Goal: Task Accomplishment & Management: Manage account settings

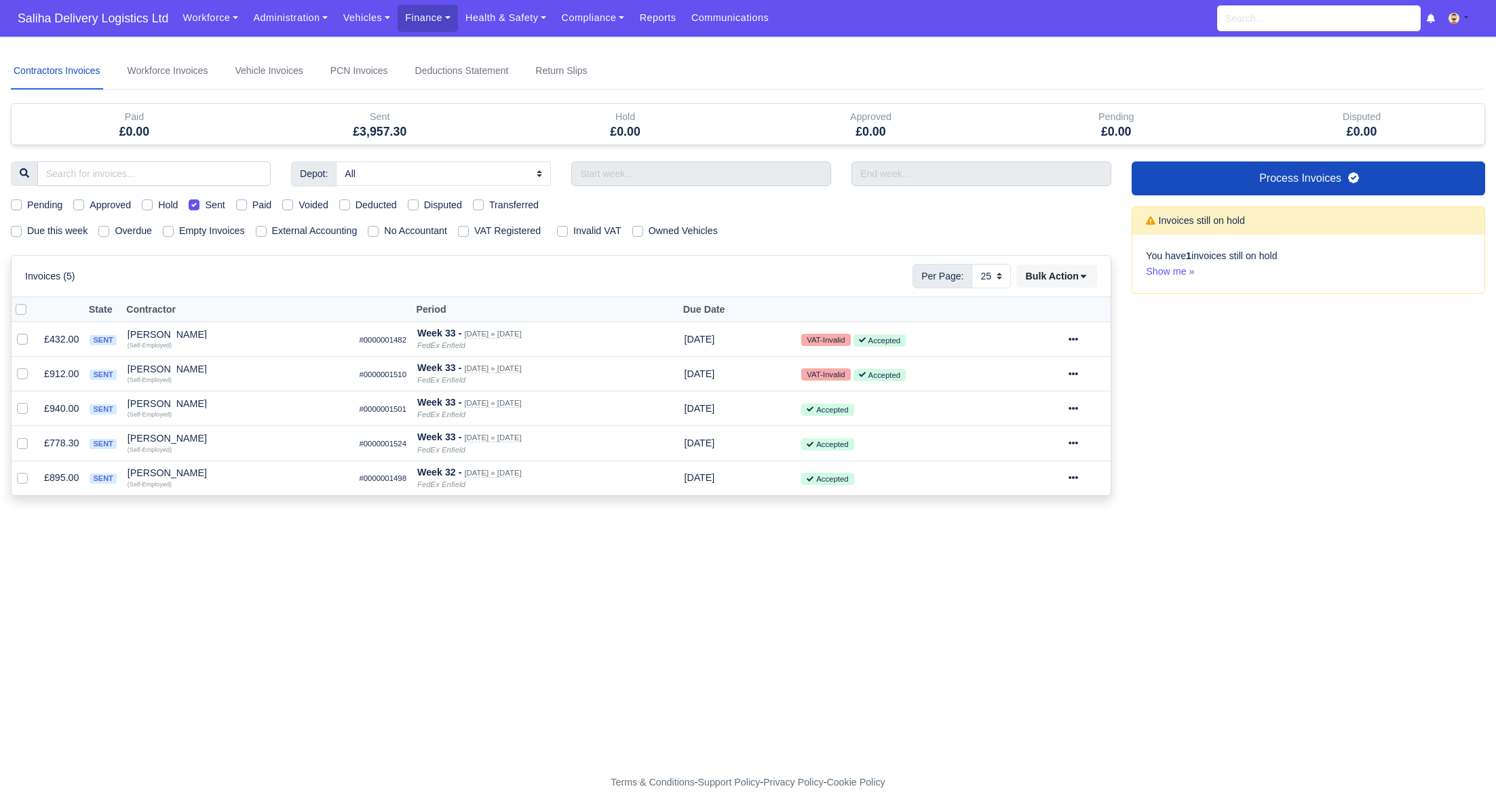
select select "25"
click at [111, 19] on span "Saliha Delivery Logistics Ltd" at bounding box center [93, 18] width 164 height 27
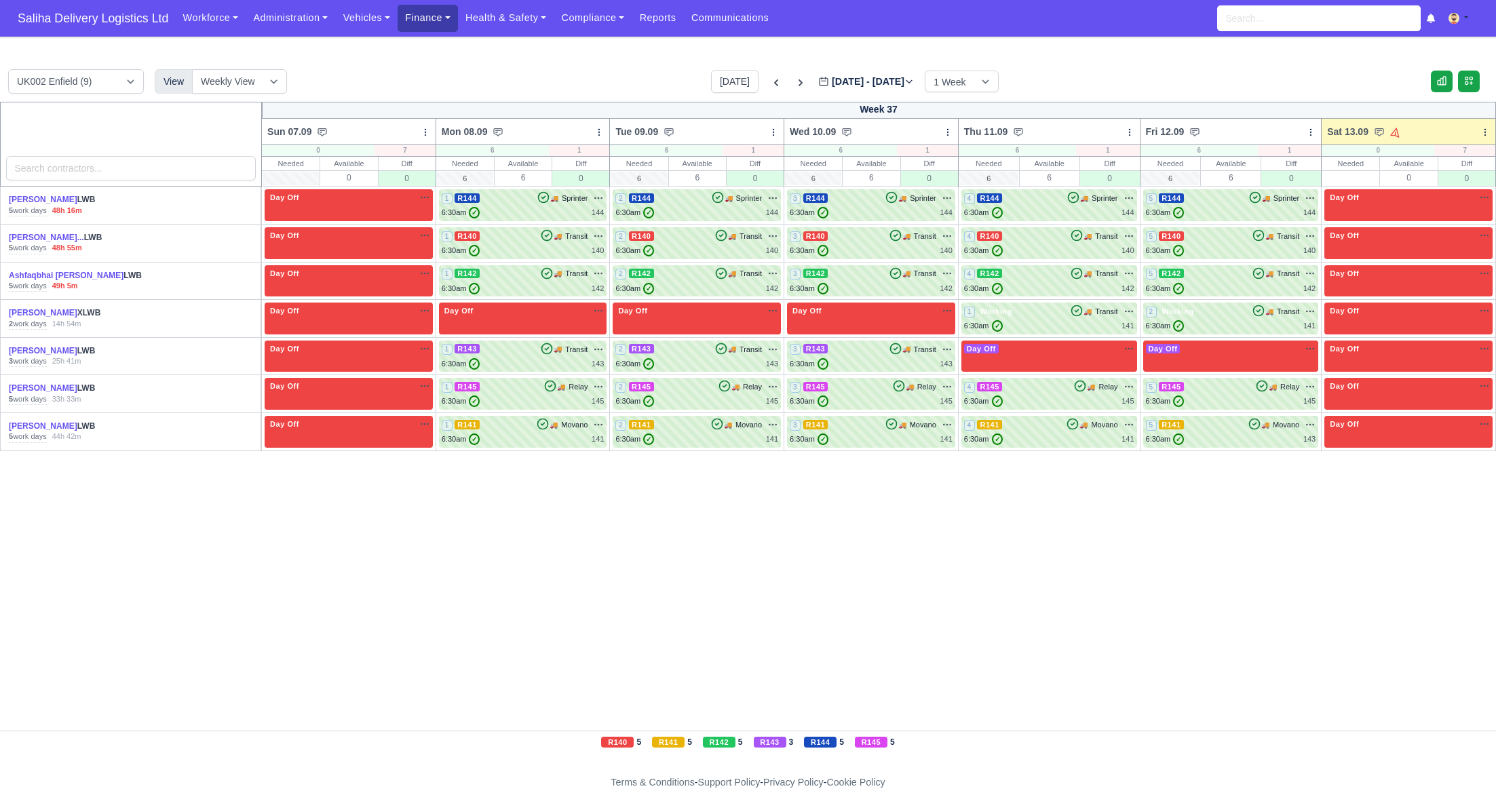
click at [426, 27] on link "Finance" at bounding box center [428, 18] width 60 height 27
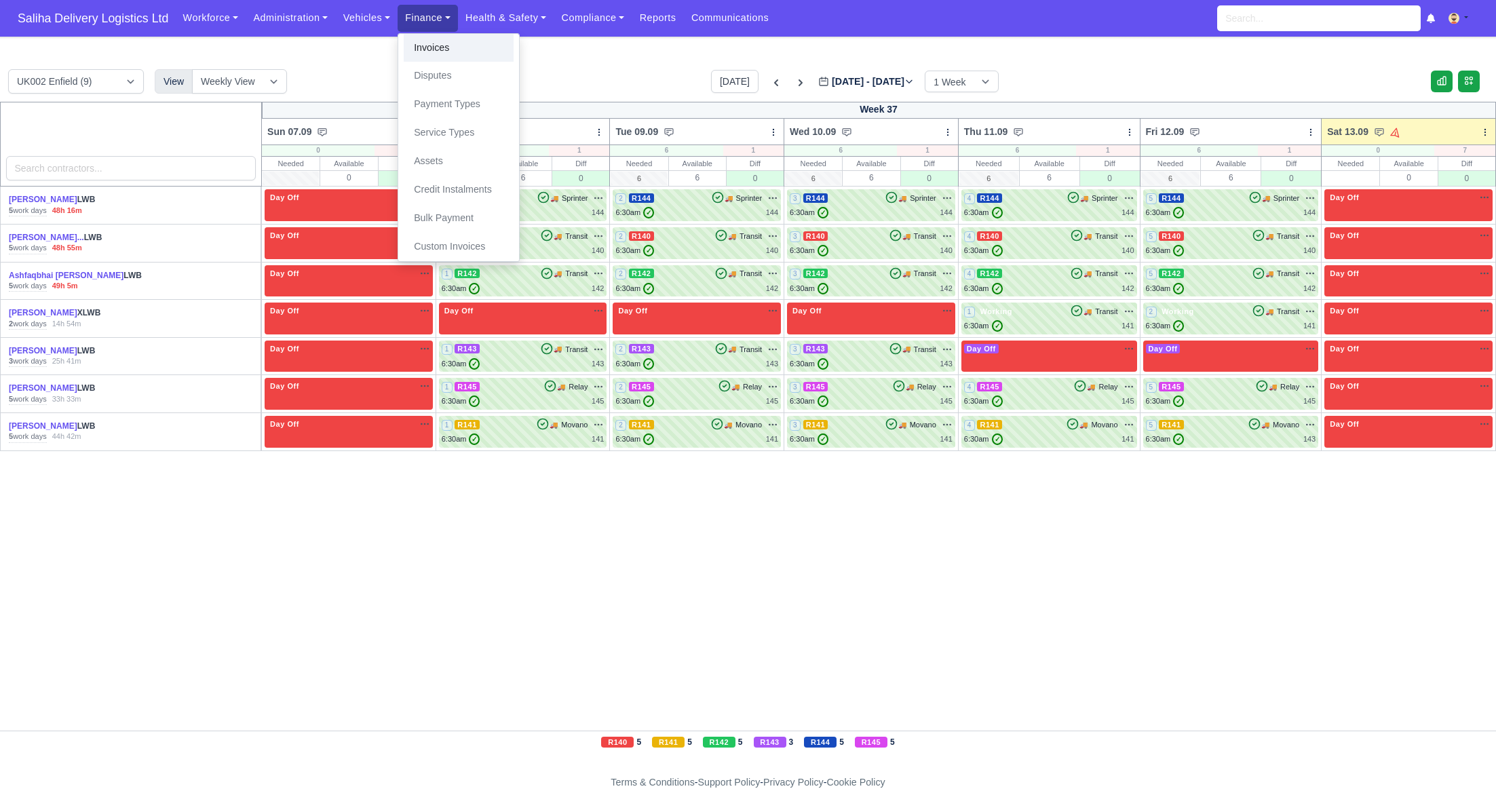
click at [425, 50] on link "Invoices" at bounding box center [458, 49] width 110 height 29
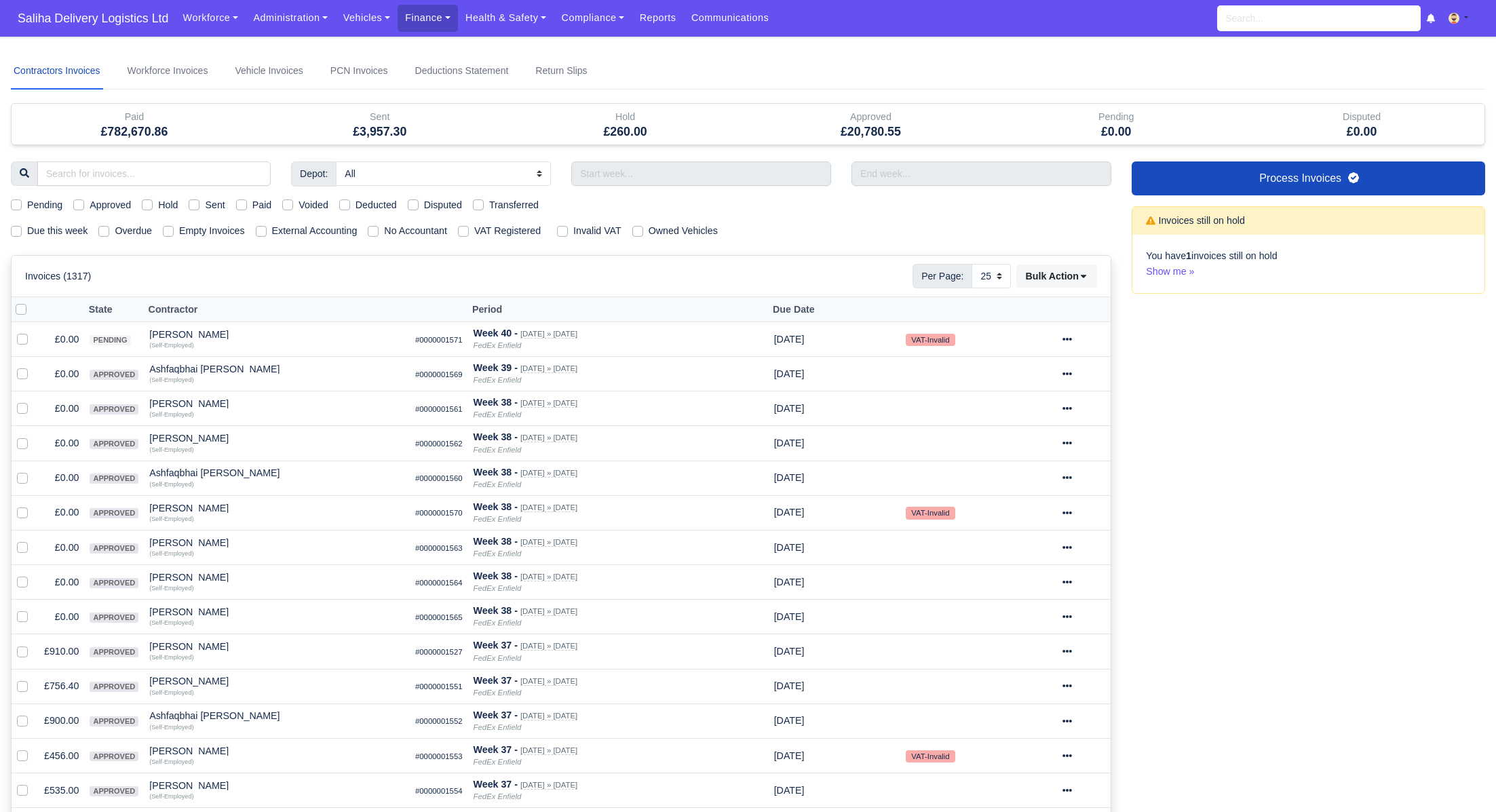
select select "25"
click at [198, 209] on div "Sent" at bounding box center [207, 205] width 36 height 16
click at [205, 205] on label "Sent" at bounding box center [215, 205] width 20 height 16
click at [199, 205] on input "Sent" at bounding box center [194, 202] width 11 height 11
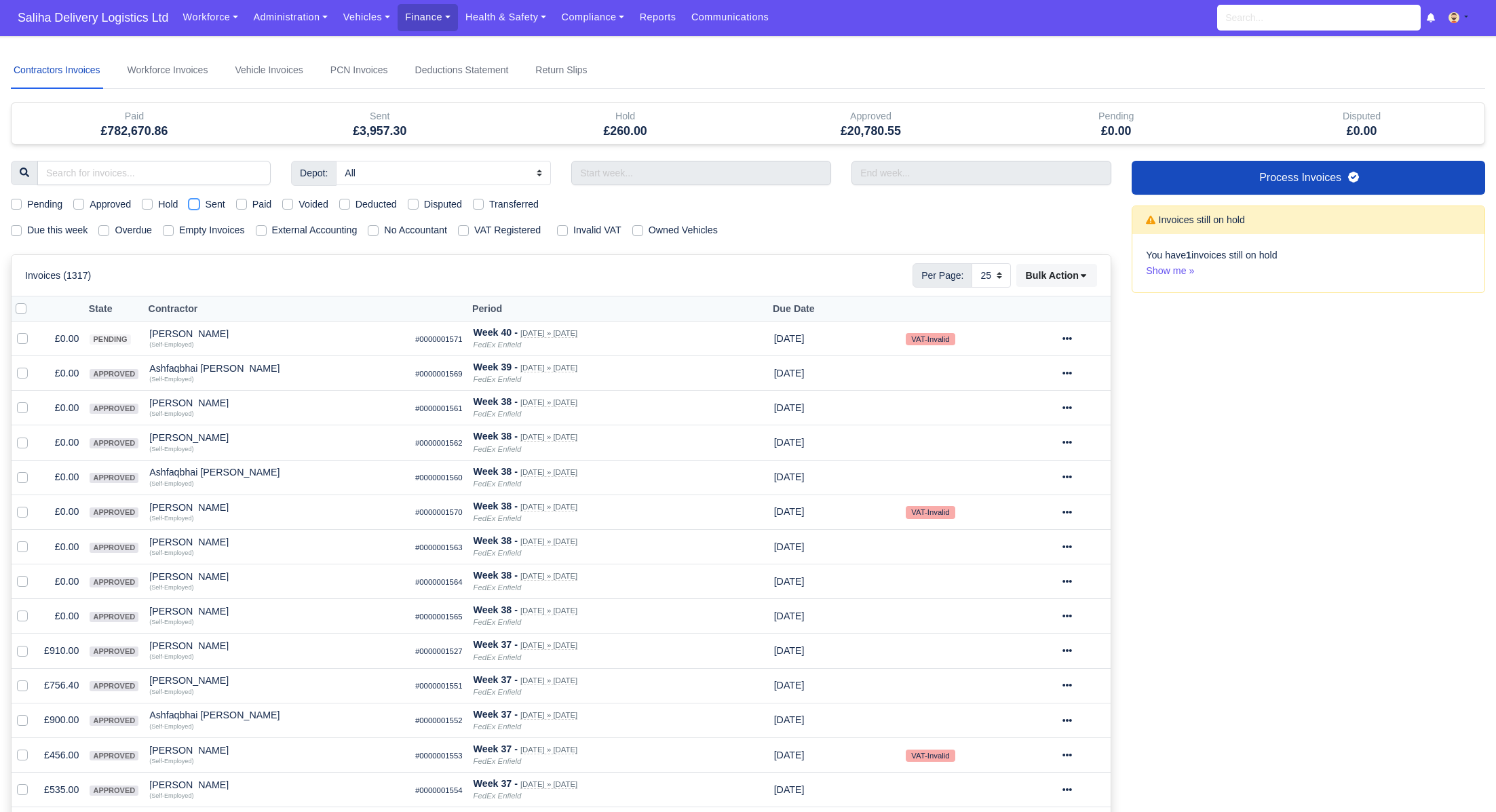
checkbox input "true"
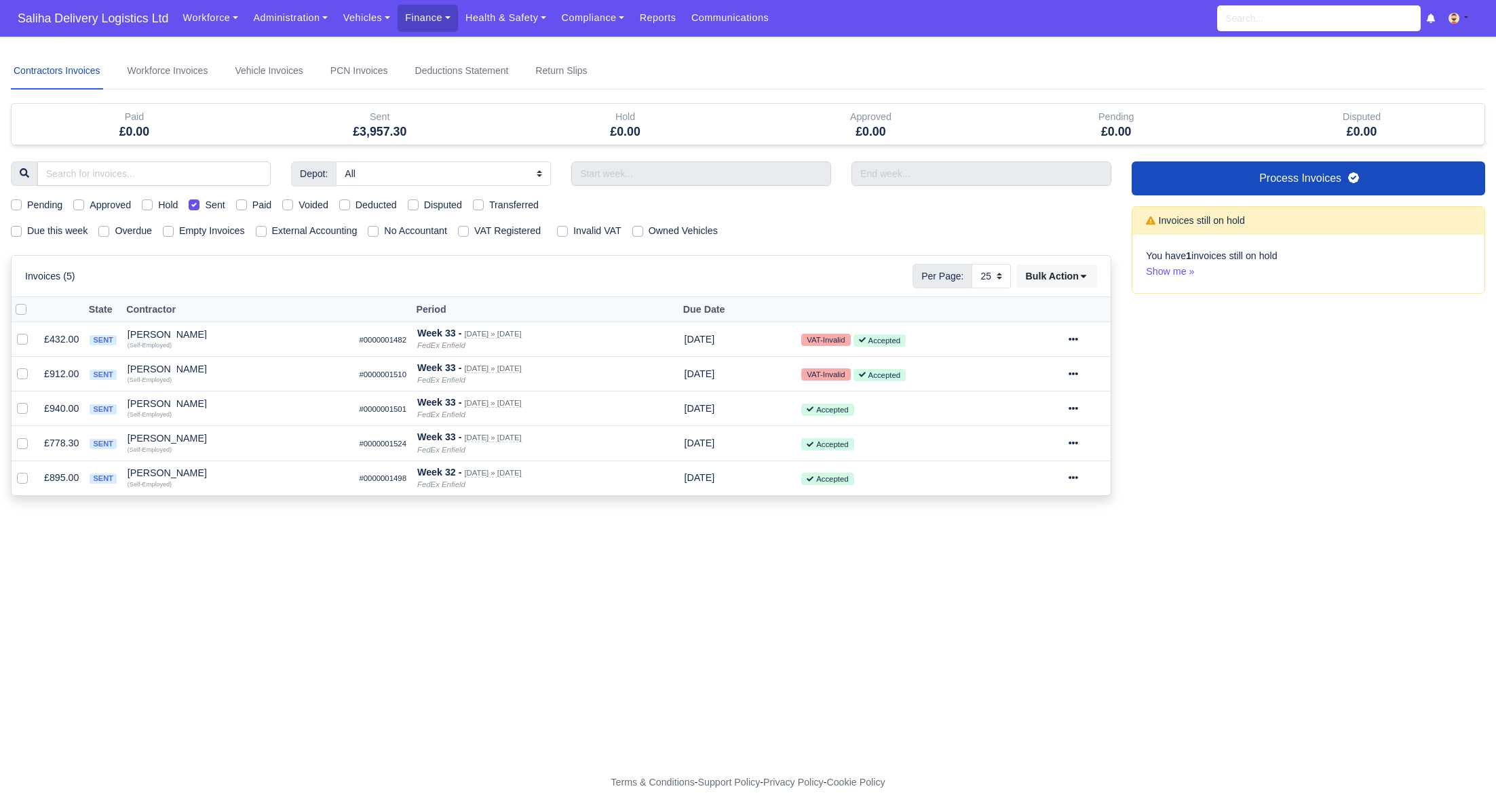
click at [32, 302] on label at bounding box center [32, 302] width 0 height 0
click at [23, 311] on input "checkbox" at bounding box center [21, 307] width 11 height 11
checkbox input "true"
click at [1081, 277] on icon at bounding box center [1084, 276] width 10 height 10
click at [1027, 402] on div "Pay" at bounding box center [1037, 404] width 121 height 21
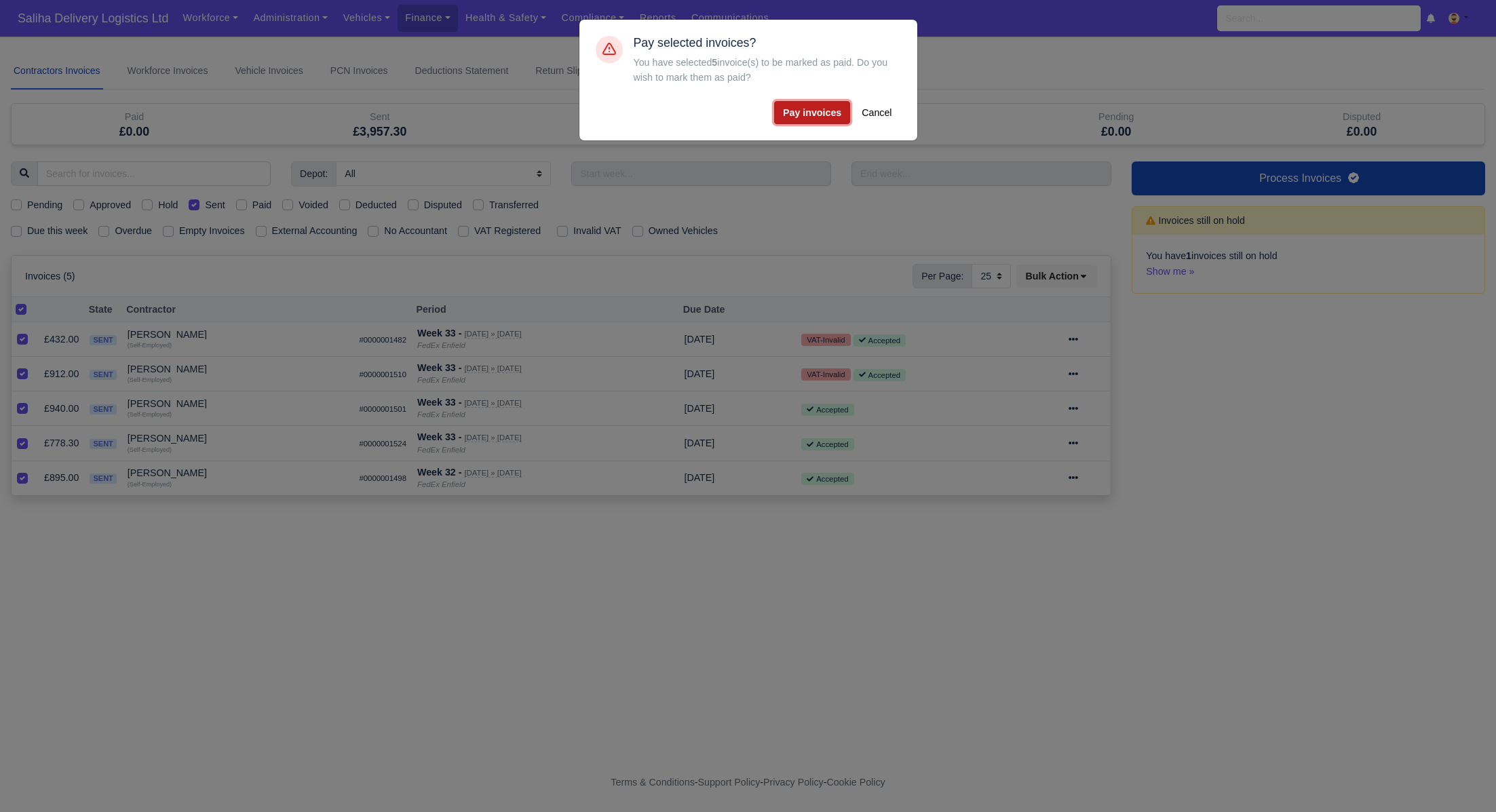
click at [827, 105] on button "Pay invoices" at bounding box center [812, 113] width 76 height 23
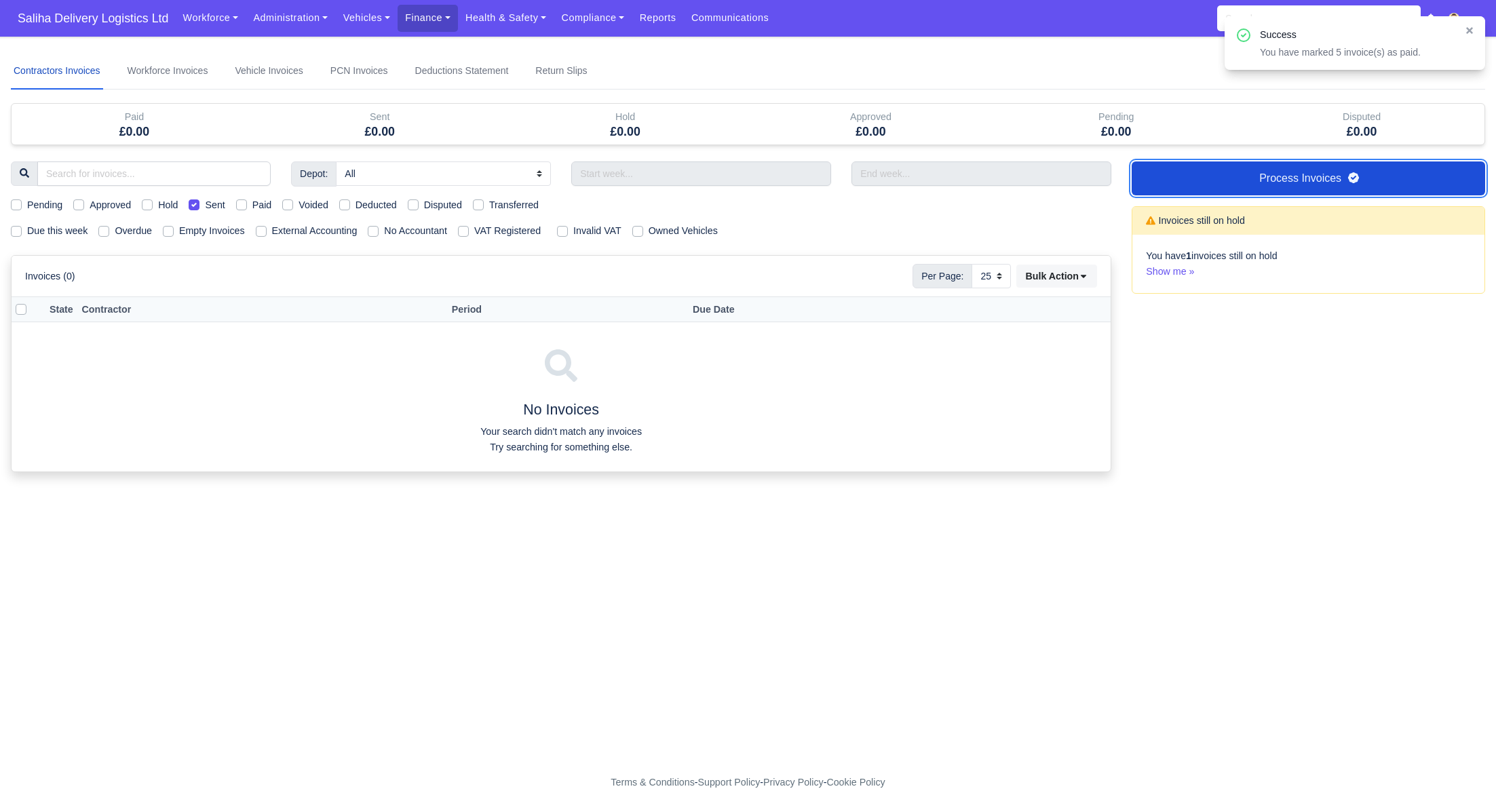
click at [1229, 181] on link "Process Invoices" at bounding box center [1308, 179] width 354 height 34
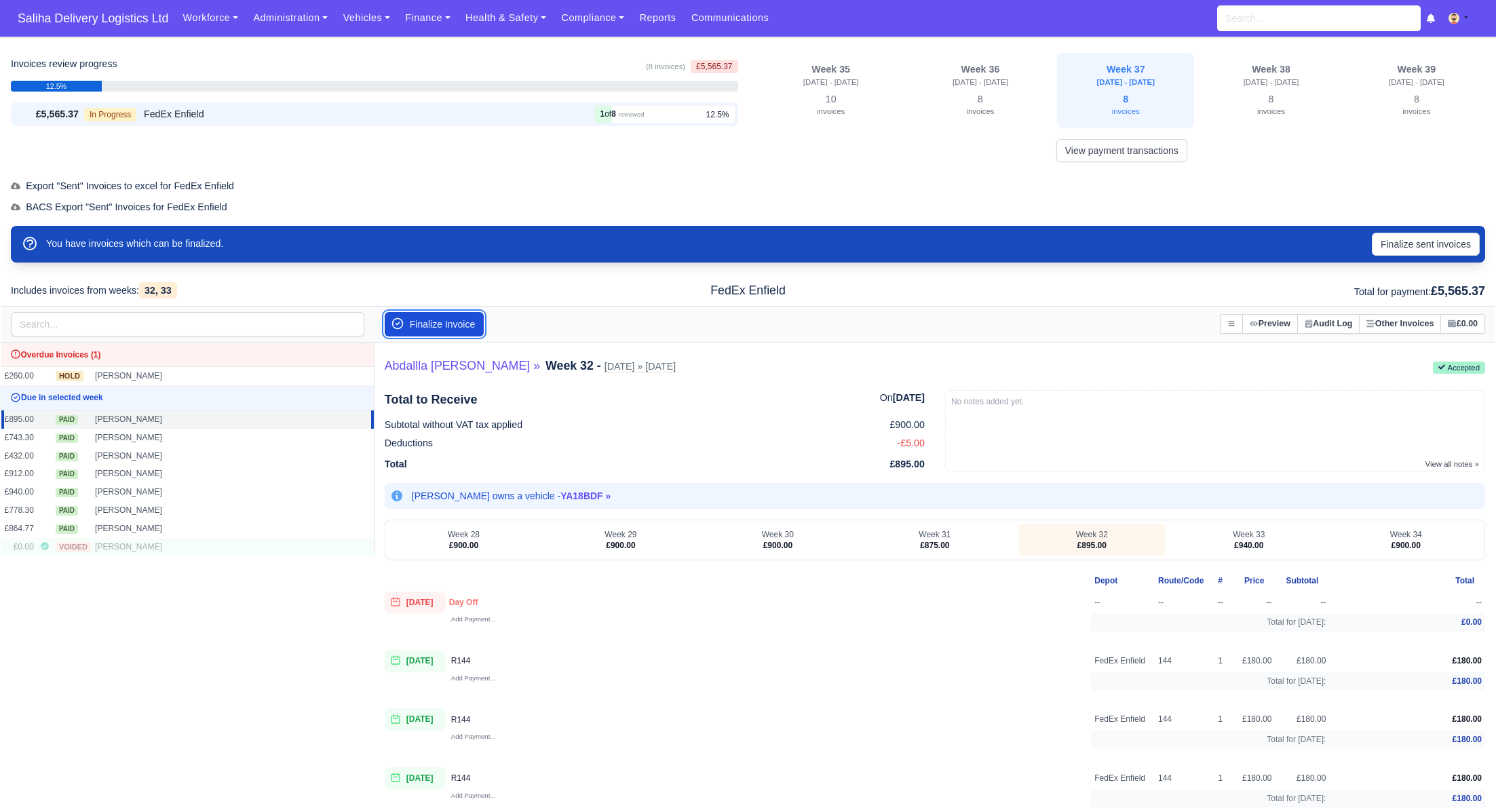
click at [442, 326] on button "Finalize Invoice" at bounding box center [434, 324] width 100 height 25
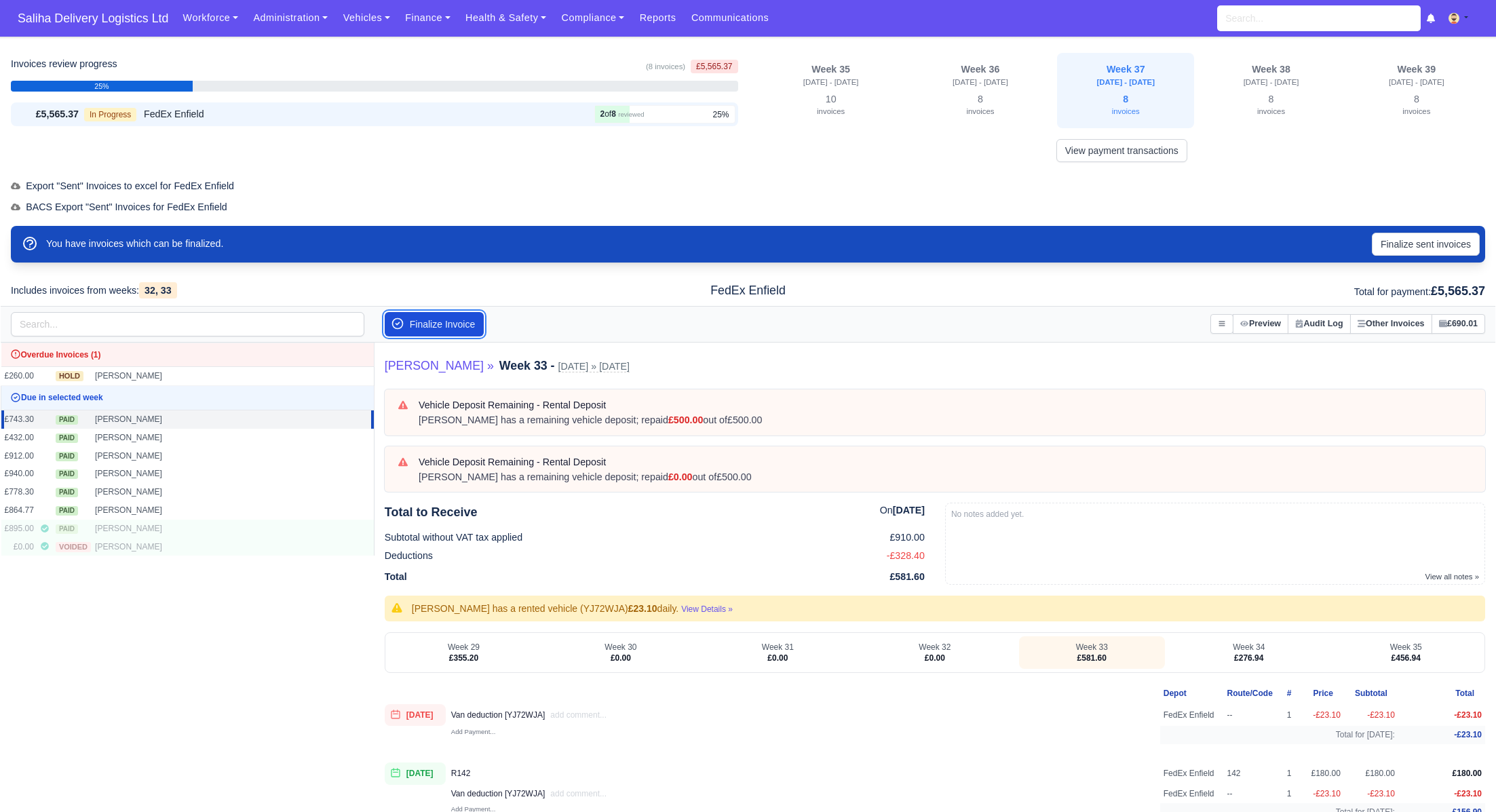
click at [442, 326] on button "Finalize Invoice" at bounding box center [434, 324] width 100 height 25
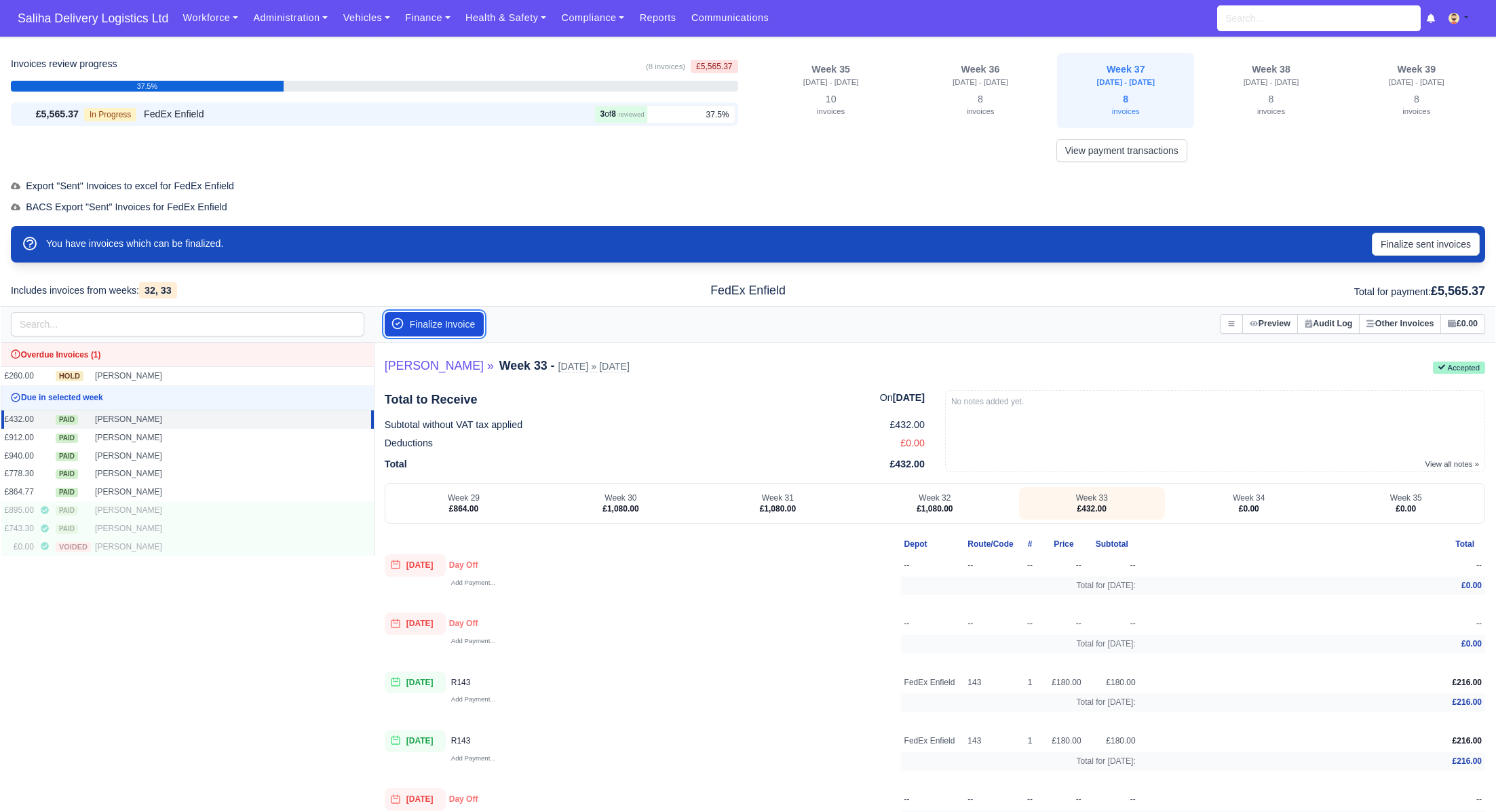
click at [442, 326] on button "Finalize Invoice" at bounding box center [434, 324] width 100 height 25
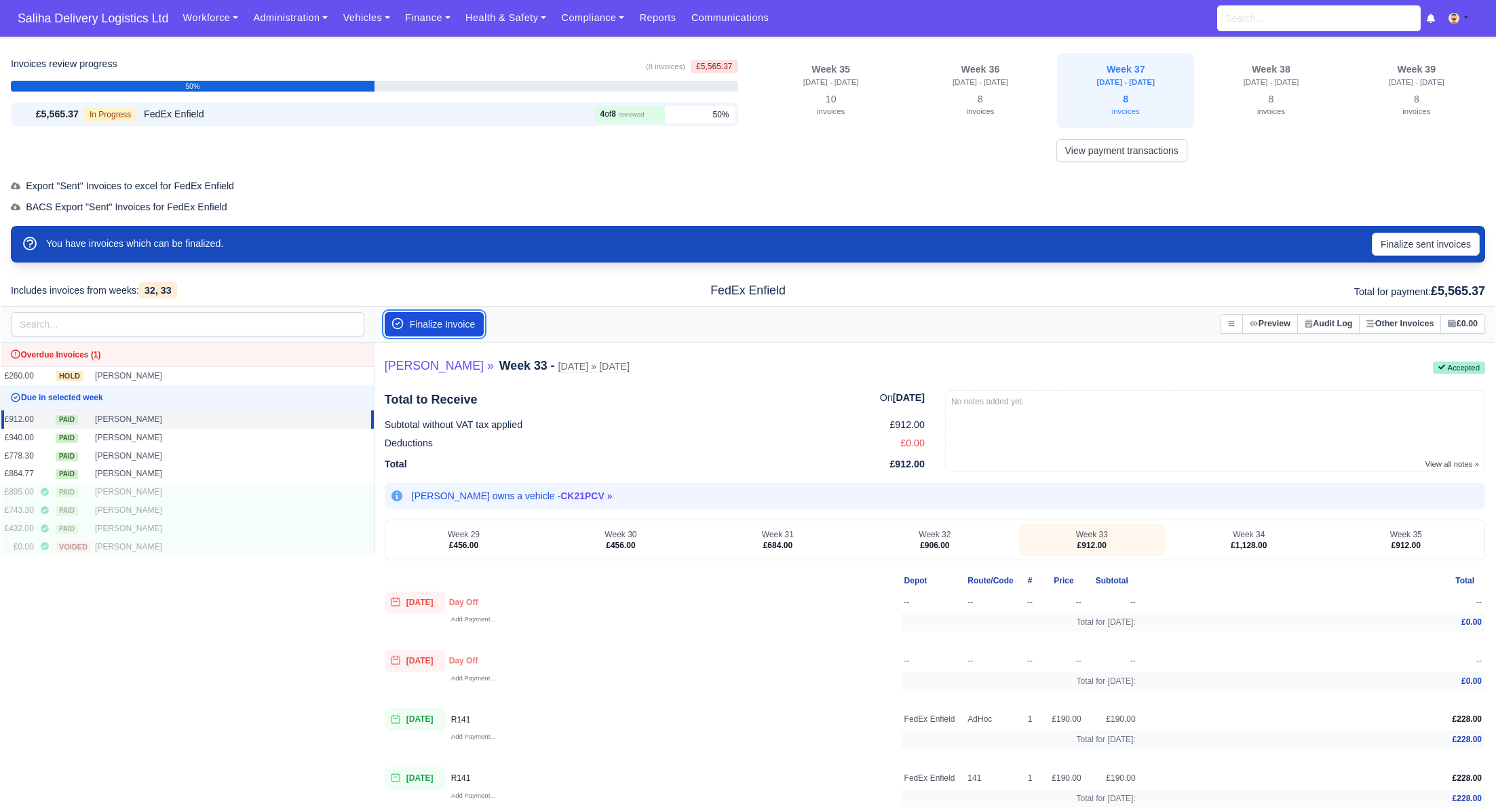
click at [442, 326] on button "Finalize Invoice" at bounding box center [434, 324] width 100 height 25
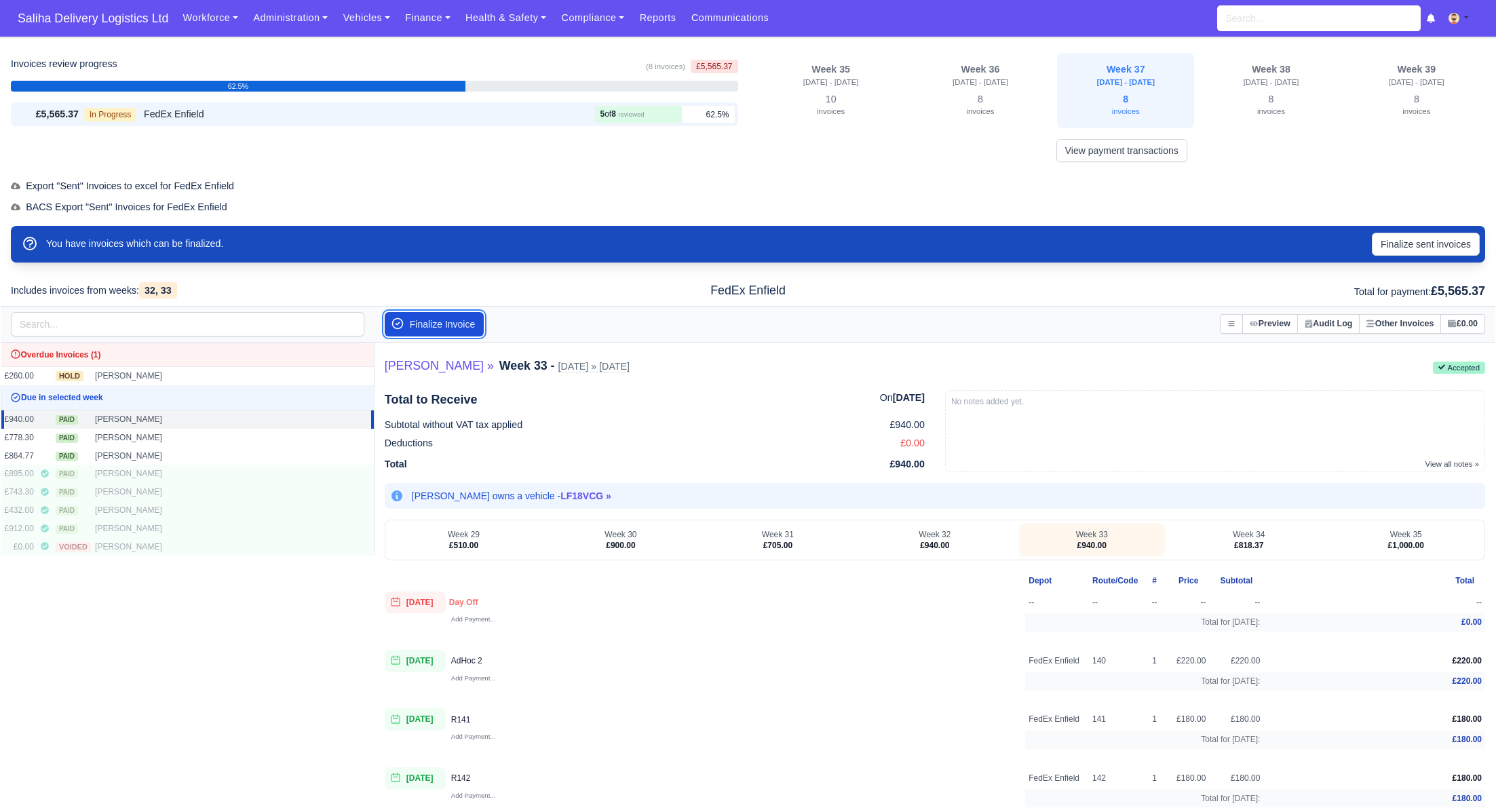
click at [442, 326] on button "Finalize Invoice" at bounding box center [434, 324] width 100 height 25
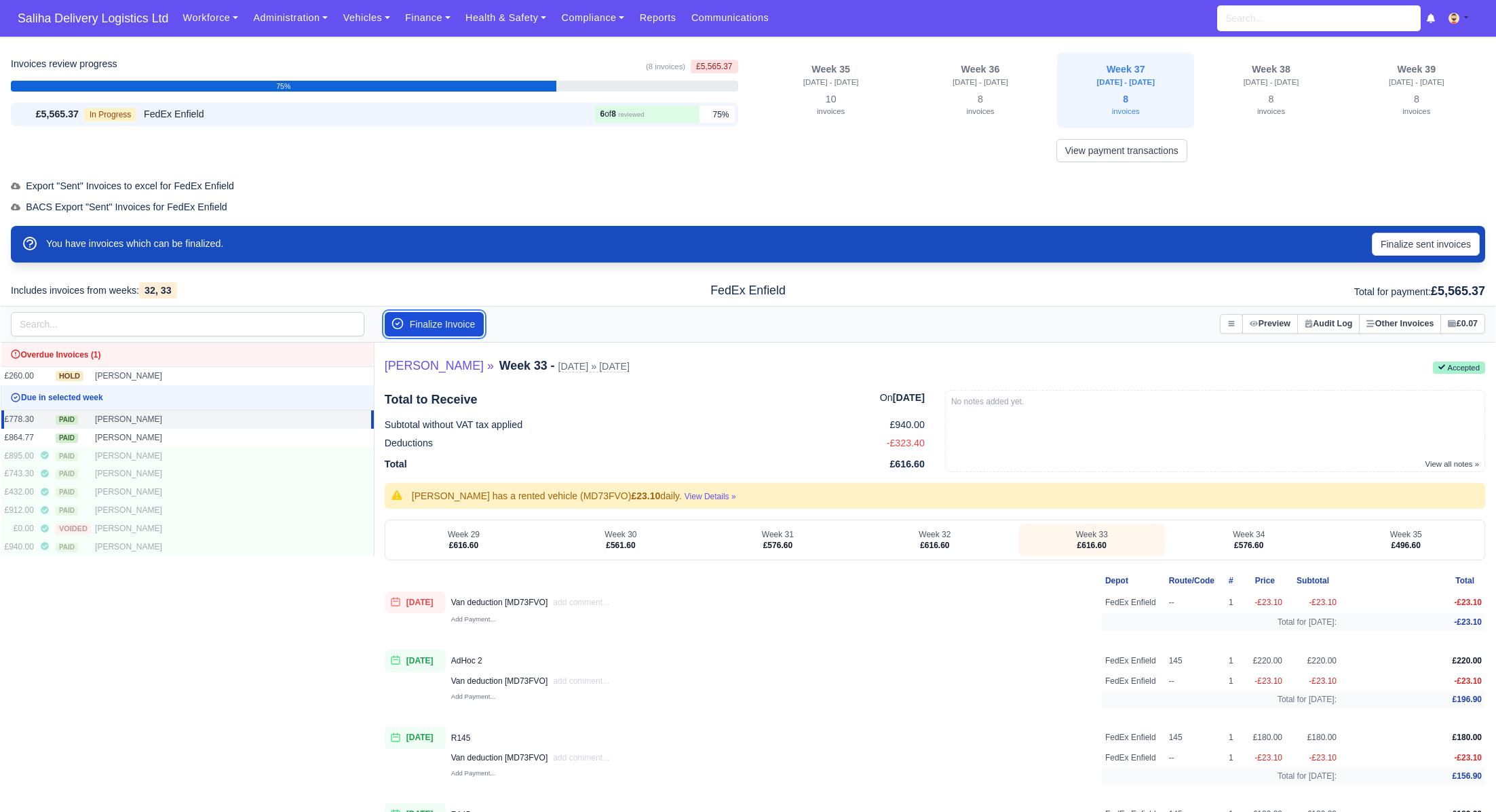
click at [442, 326] on button "Finalize Invoice" at bounding box center [434, 324] width 100 height 25
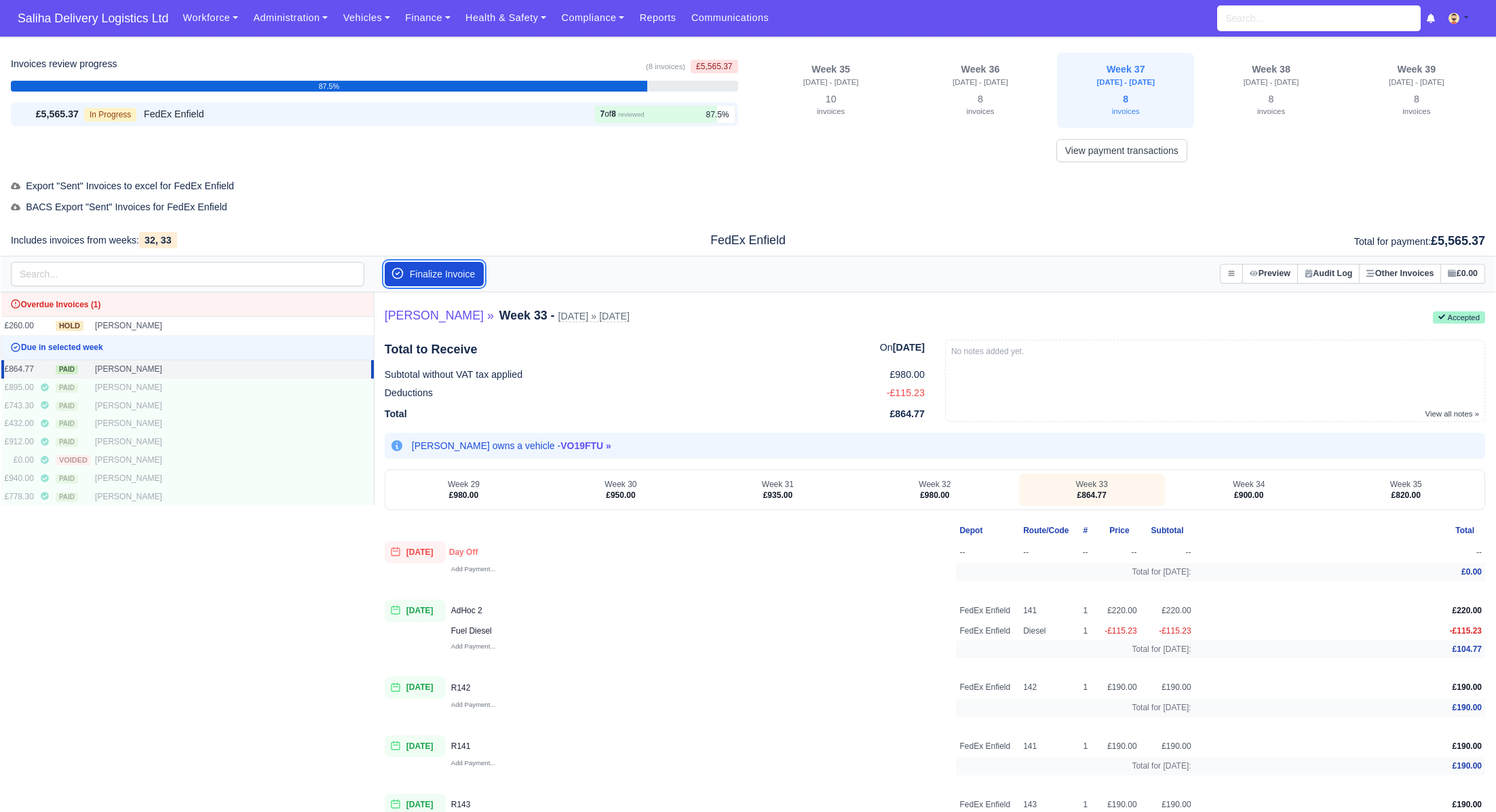
click at [436, 278] on button "Finalize Invoice" at bounding box center [434, 274] width 100 height 25
